Goal: Task Accomplishment & Management: Use online tool/utility

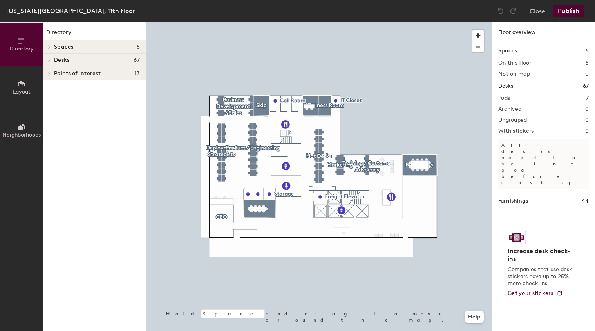
click at [23, 88] on span "Layout" at bounding box center [22, 91] width 18 height 7
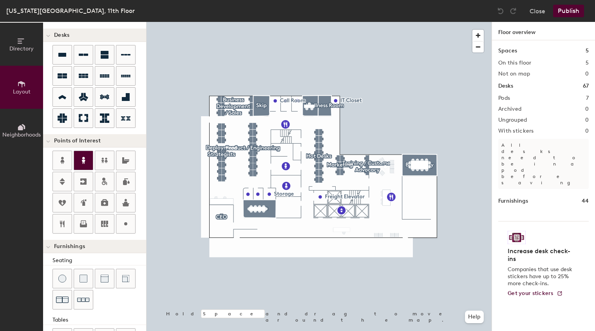
scroll to position [61, 0]
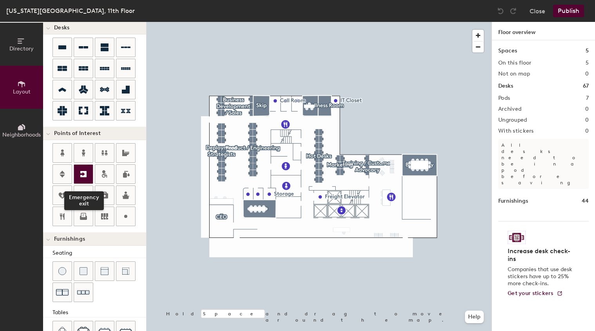
click at [81, 171] on icon at bounding box center [83, 174] width 6 height 6
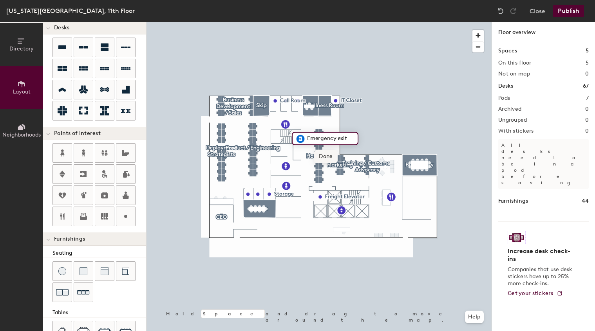
type input "20"
click at [351, 138] on input "Emergency exit" at bounding box center [329, 138] width 49 height 11
type input "Exit Stairwell 1"
click at [330, 157] on span "Done" at bounding box center [328, 156] width 23 height 13
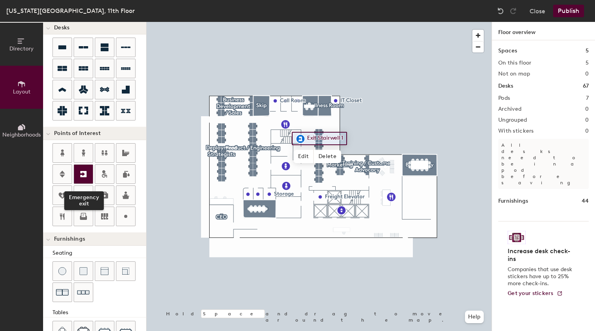
click at [83, 178] on icon at bounding box center [83, 174] width 9 height 9
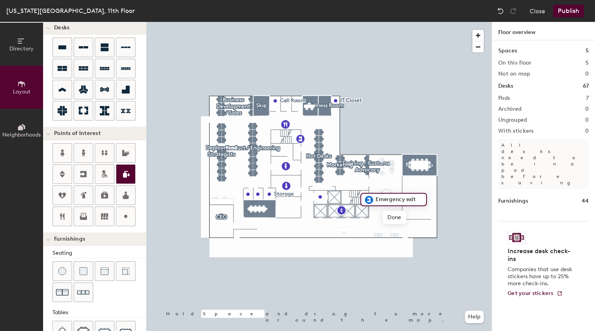
type input "20"
type input "E"
type input "20"
type input "Exit Stairwell 2"
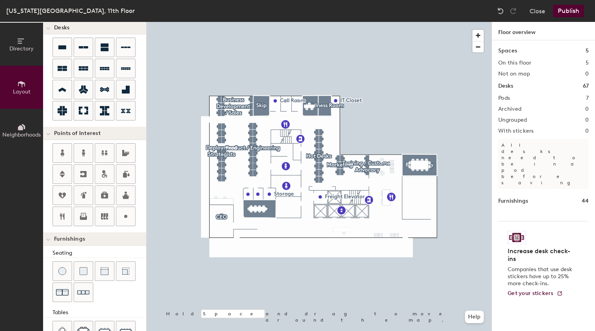
click at [569, 11] on button "Publish" at bounding box center [568, 11] width 31 height 13
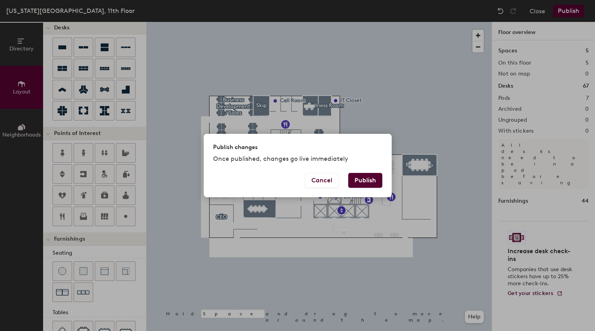
click at [364, 183] on button "Publish" at bounding box center [365, 180] width 34 height 15
type input "20"
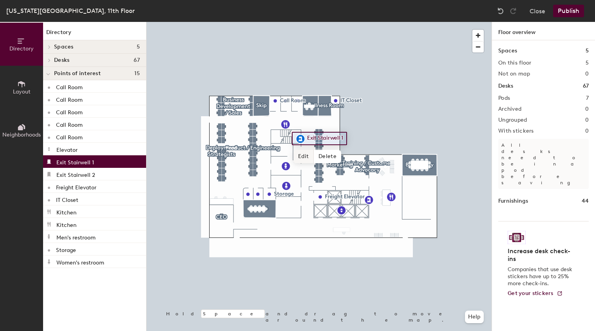
click at [303, 158] on span "Edit" at bounding box center [303, 156] width 20 height 13
click at [350, 137] on input "Exit Stairwell 1" at bounding box center [333, 138] width 56 height 11
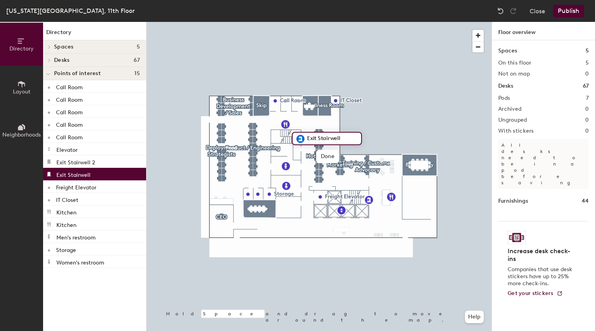
type input "Exit Stairwell B"
click at [329, 159] on span "Done" at bounding box center [328, 156] width 23 height 13
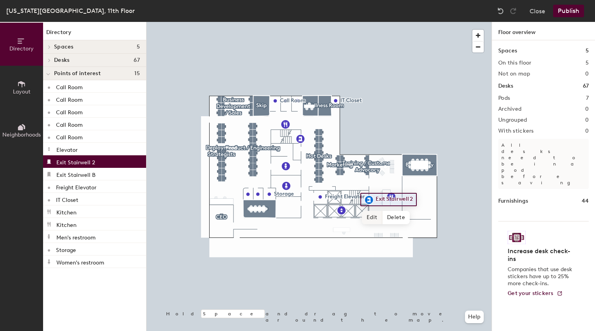
click at [373, 223] on span "Edit" at bounding box center [372, 217] width 20 height 13
click at [421, 201] on input "Exit Stairwell 2" at bounding box center [401, 199] width 56 height 11
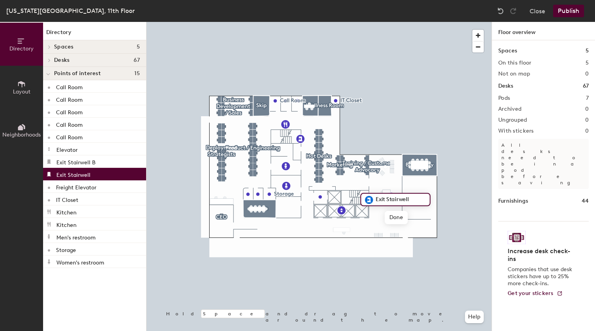
type input "Exit Stairwell A"
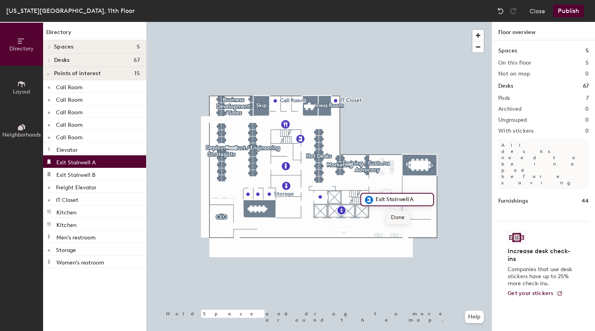
click at [393, 215] on span "Done" at bounding box center [397, 217] width 23 height 13
click at [564, 10] on button "Publish" at bounding box center [568, 11] width 31 height 13
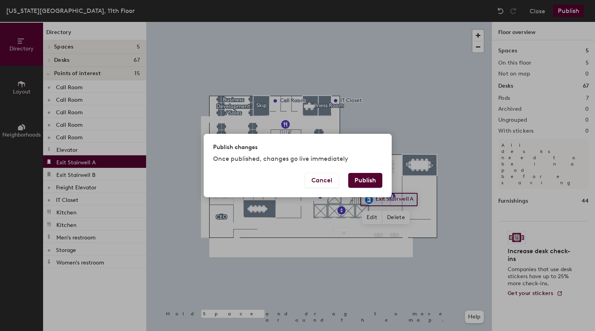
click at [378, 174] on button "Publish" at bounding box center [365, 180] width 34 height 15
